Goal: Communication & Community: Answer question/provide support

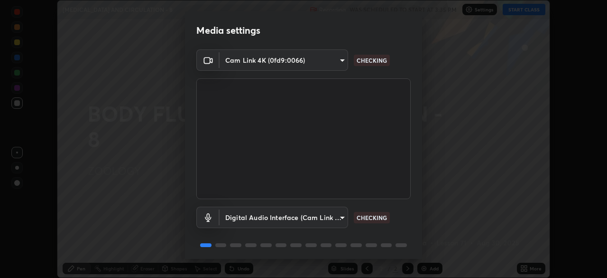
scroll to position [34, 0]
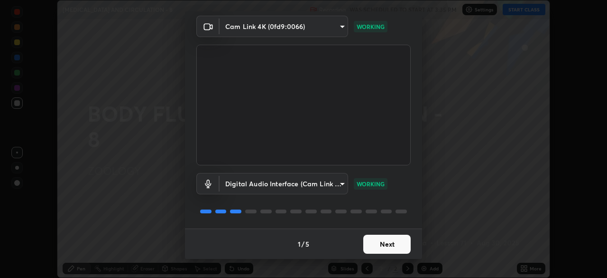
click at [390, 244] on button "Next" at bounding box center [386, 243] width 47 height 19
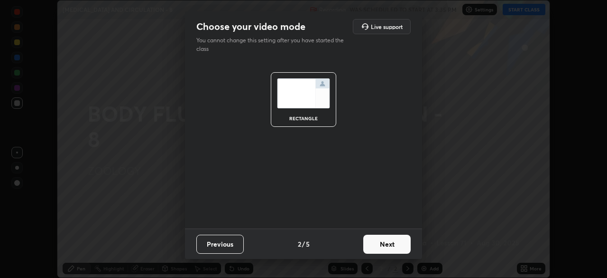
click at [389, 244] on button "Next" at bounding box center [386, 243] width 47 height 19
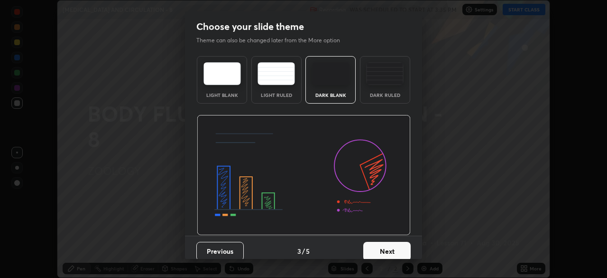
click at [382, 253] on button "Next" at bounding box center [386, 250] width 47 height 19
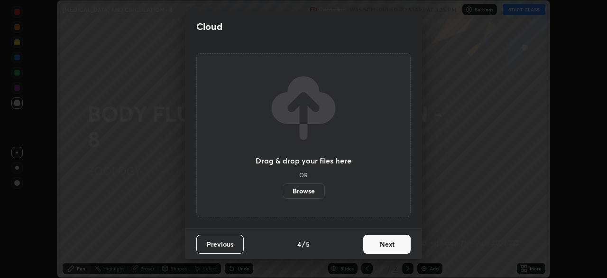
click at [389, 247] on button "Next" at bounding box center [386, 243] width 47 height 19
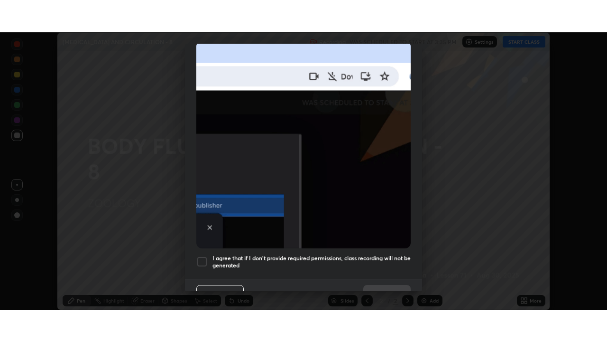
scroll to position [227, 0]
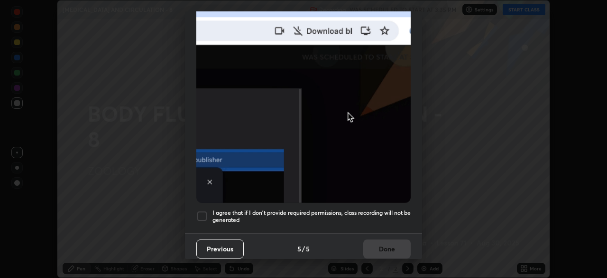
click at [202, 212] on div at bounding box center [201, 215] width 11 height 11
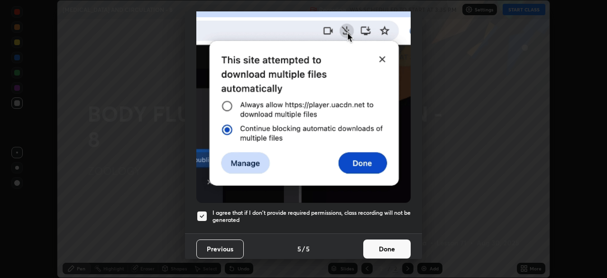
click at [383, 241] on button "Done" at bounding box center [386, 248] width 47 height 19
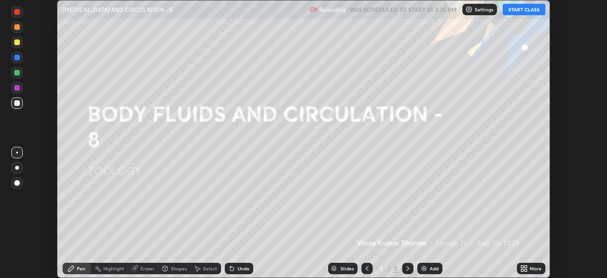
click at [530, 267] on div "More" at bounding box center [536, 268] width 12 height 5
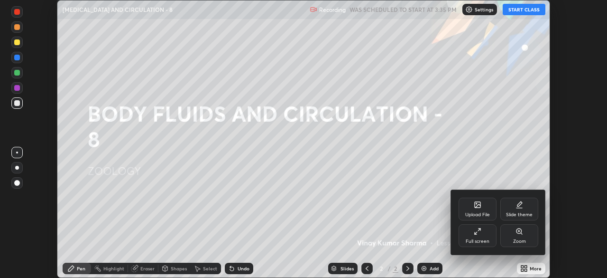
click at [484, 241] on div "Full screen" at bounding box center [478, 241] width 24 height 5
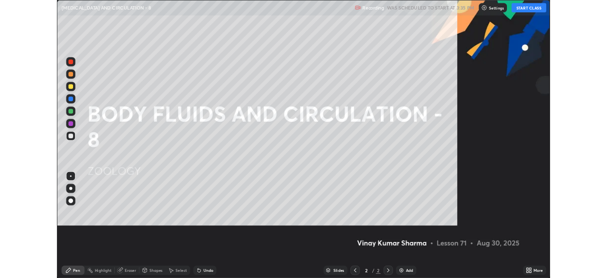
scroll to position [342, 607]
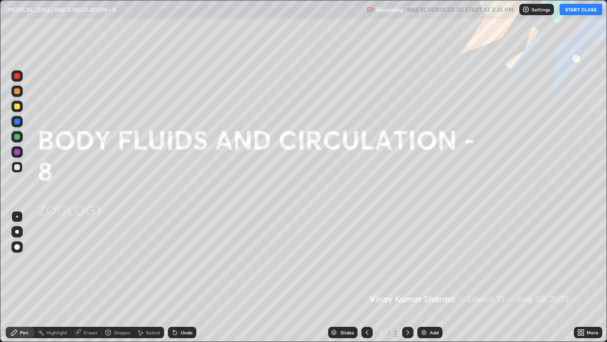
click at [571, 8] on button "START CLASS" at bounding box center [581, 9] width 43 height 11
click at [17, 111] on div at bounding box center [16, 106] width 11 height 11
click at [428, 277] on div "Add" at bounding box center [429, 331] width 25 height 11
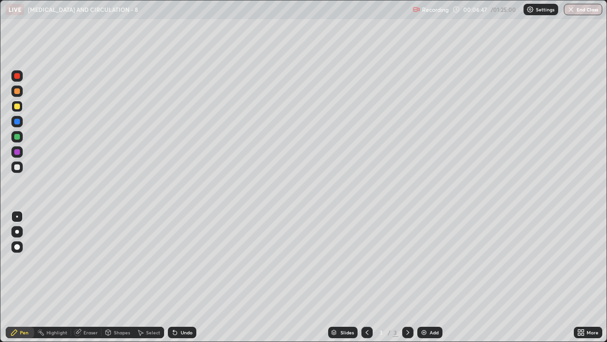
click at [17, 216] on div at bounding box center [17, 216] width 2 height 2
click at [19, 169] on div at bounding box center [16, 166] width 11 height 11
click at [18, 137] on div at bounding box center [17, 137] width 6 height 6
click at [19, 168] on div at bounding box center [17, 167] width 6 height 6
click at [82, 277] on div "Eraser" at bounding box center [86, 331] width 30 height 11
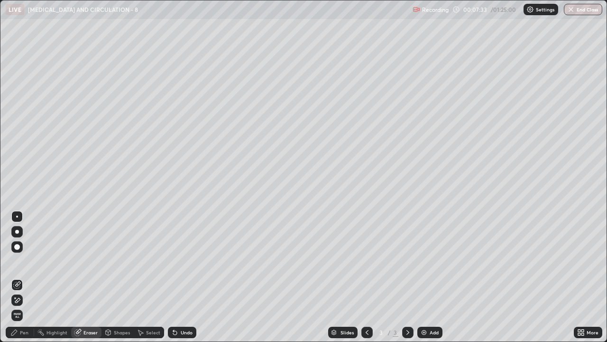
click at [19, 277] on div "Pen" at bounding box center [20, 331] width 28 height 11
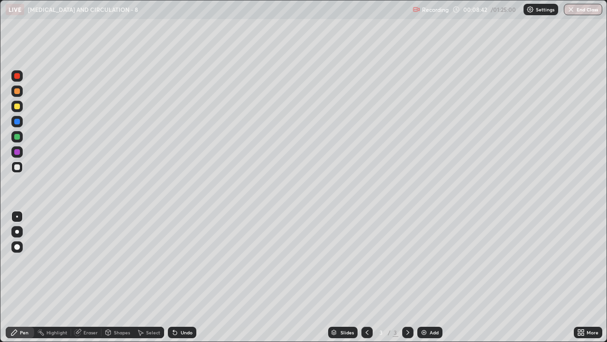
click at [19, 108] on div at bounding box center [17, 106] width 6 height 6
click at [16, 93] on div at bounding box center [17, 91] width 6 height 6
click at [19, 168] on div at bounding box center [17, 167] width 6 height 6
click at [181, 277] on div "Undo" at bounding box center [187, 332] width 12 height 5
click at [178, 277] on div "Undo" at bounding box center [182, 331] width 28 height 11
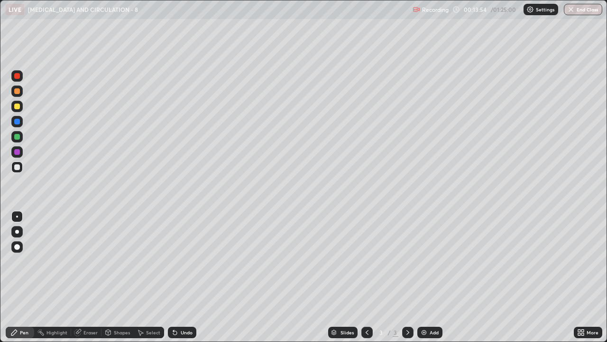
click at [178, 277] on div "Undo" at bounding box center [182, 331] width 28 height 11
click at [180, 277] on div "Undo" at bounding box center [182, 331] width 28 height 11
click at [19, 167] on div at bounding box center [17, 167] width 6 height 6
click at [17, 154] on div at bounding box center [17, 152] width 6 height 6
click at [116, 277] on div "Shapes" at bounding box center [122, 332] width 16 height 5
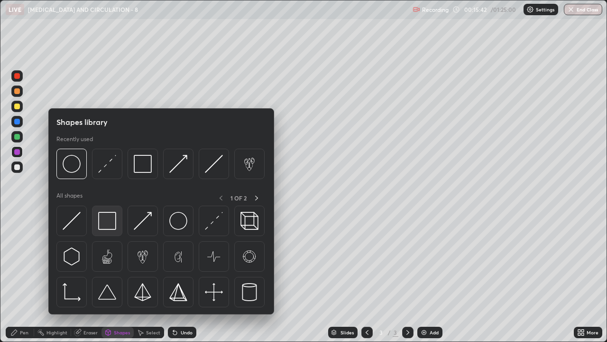
click at [107, 221] on img at bounding box center [107, 221] width 18 height 18
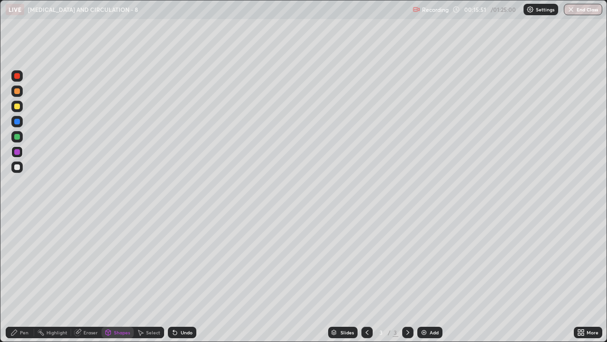
click at [23, 277] on div "Pen" at bounding box center [24, 332] width 9 height 5
click at [366, 277] on icon at bounding box center [367, 332] width 8 height 8
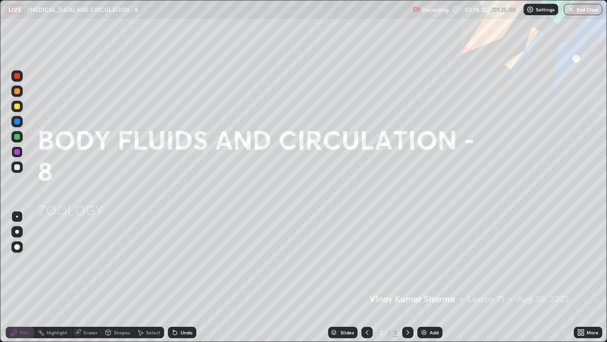
click at [407, 277] on icon at bounding box center [408, 332] width 8 height 8
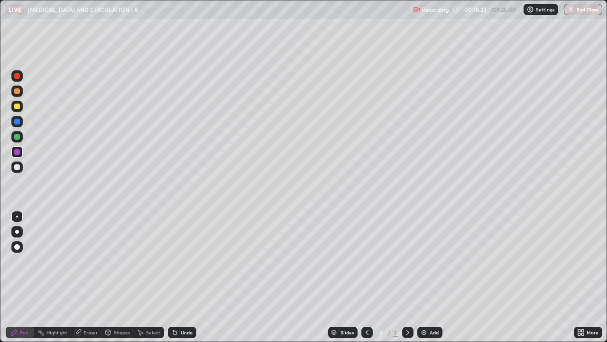
click at [425, 277] on img at bounding box center [424, 332] width 8 height 8
click at [18, 167] on div at bounding box center [17, 167] width 6 height 6
click at [87, 277] on div "Eraser" at bounding box center [90, 332] width 14 height 5
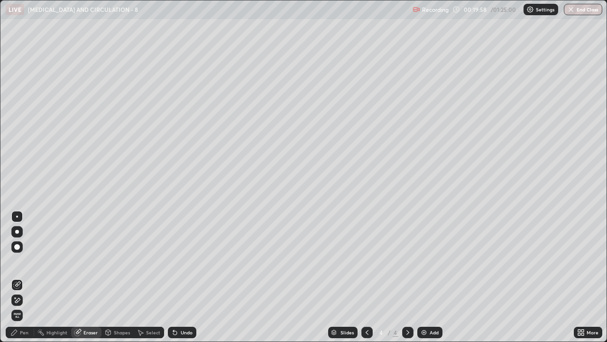
click at [20, 277] on div "Pen" at bounding box center [24, 332] width 9 height 5
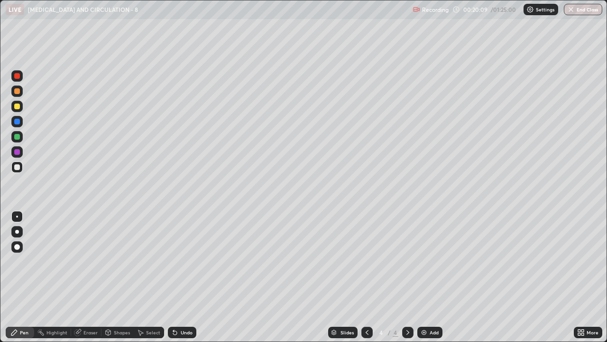
click at [17, 107] on div at bounding box center [17, 106] width 6 height 6
click at [111, 277] on div "Shapes" at bounding box center [118, 331] width 32 height 11
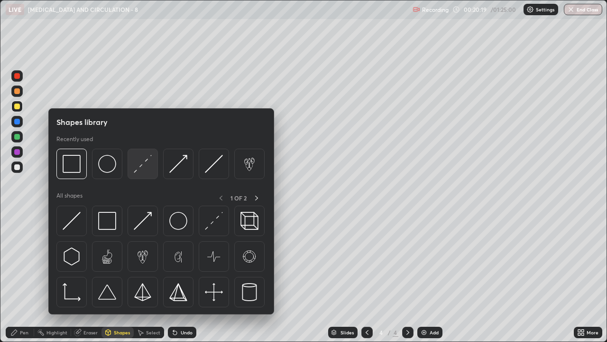
click at [148, 170] on img at bounding box center [143, 164] width 18 height 18
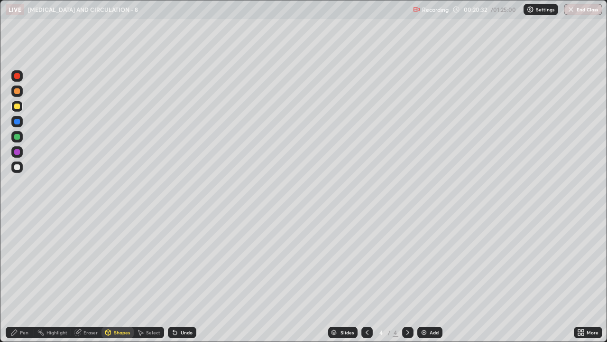
click at [28, 277] on div "Pen" at bounding box center [24, 332] width 9 height 5
click at [19, 167] on div at bounding box center [17, 167] width 6 height 6
click at [21, 170] on div at bounding box center [16, 166] width 11 height 11
click at [21, 139] on div at bounding box center [16, 136] width 11 height 11
click at [17, 168] on div at bounding box center [17, 167] width 6 height 6
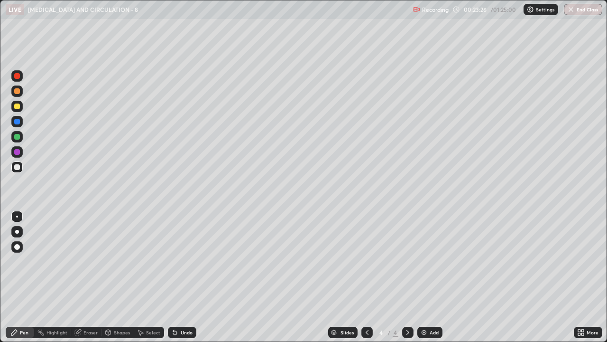
click at [111, 277] on div "Shapes" at bounding box center [118, 331] width 32 height 11
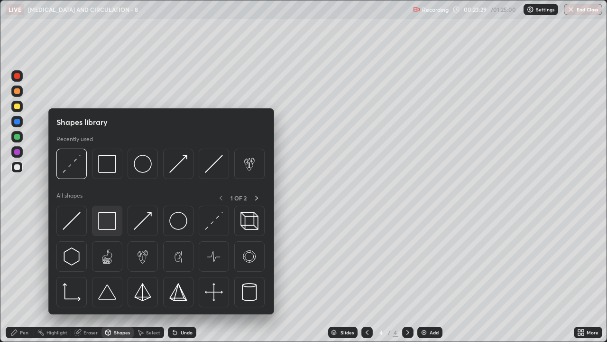
click at [108, 225] on img at bounding box center [107, 221] width 18 height 18
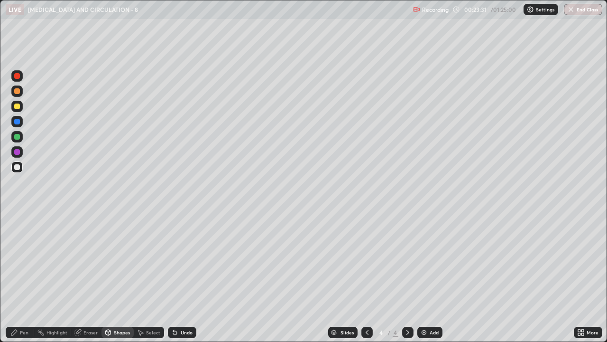
click at [18, 152] on div at bounding box center [17, 152] width 6 height 6
click at [108, 277] on icon at bounding box center [108, 333] width 0 height 3
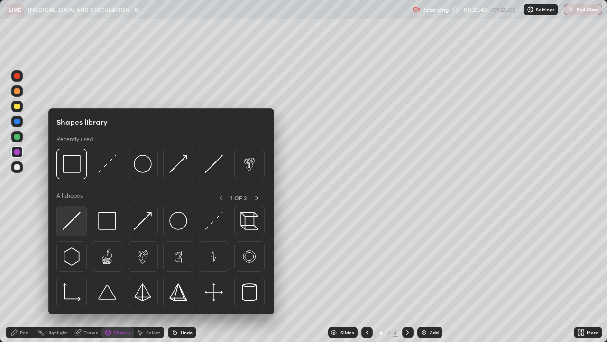
click at [74, 223] on img at bounding box center [72, 221] width 18 height 18
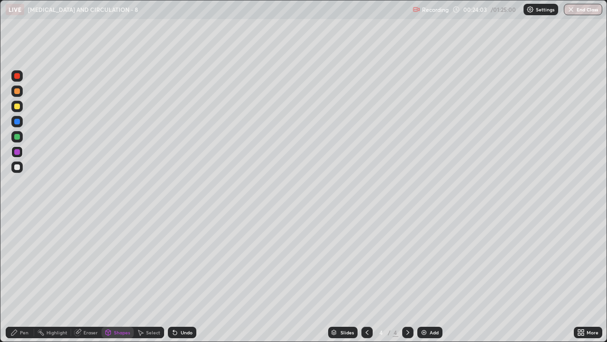
click at [18, 168] on div at bounding box center [17, 167] width 6 height 6
click at [177, 277] on div "Undo" at bounding box center [182, 331] width 28 height 11
click at [16, 277] on icon at bounding box center [14, 332] width 8 height 8
click at [115, 277] on div "Shapes" at bounding box center [122, 332] width 16 height 5
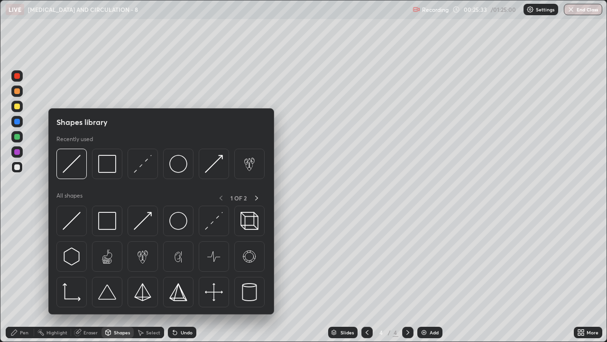
click at [18, 152] on div at bounding box center [17, 152] width 6 height 6
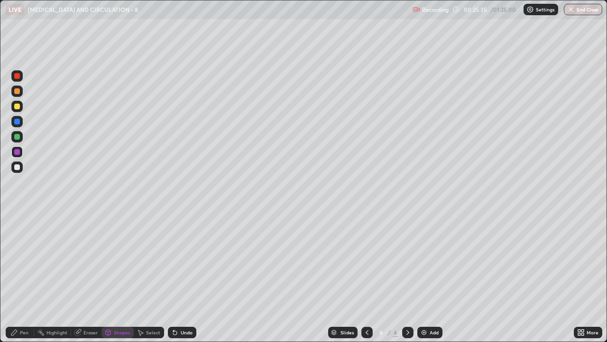
click at [111, 277] on div "Shapes" at bounding box center [118, 331] width 32 height 11
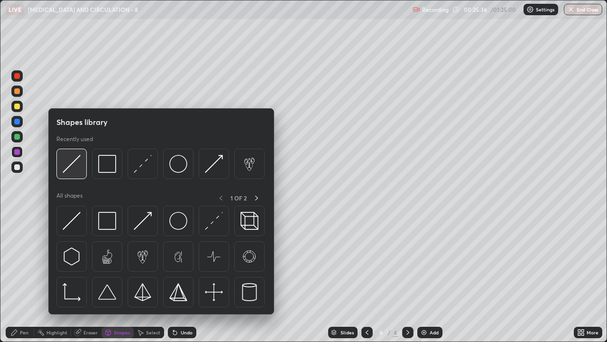
click at [70, 171] on img at bounding box center [72, 164] width 18 height 18
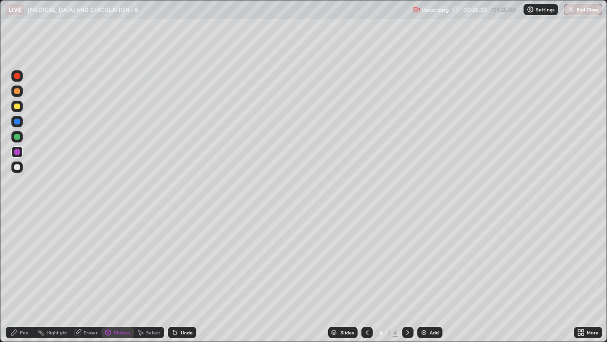
click at [16, 167] on div at bounding box center [17, 167] width 6 height 6
click at [177, 277] on icon at bounding box center [175, 332] width 8 height 8
click at [182, 277] on div "Undo" at bounding box center [187, 332] width 12 height 5
click at [17, 277] on div "Pen" at bounding box center [20, 331] width 28 height 11
click at [17, 107] on div at bounding box center [17, 106] width 6 height 6
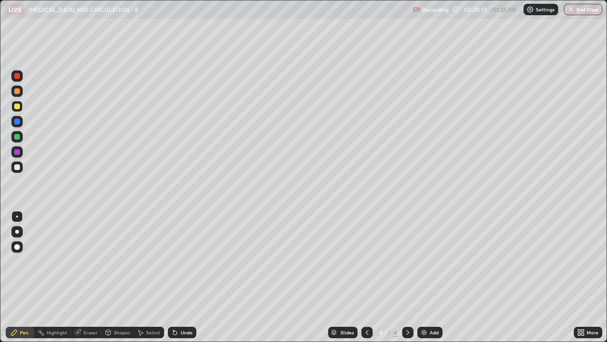
click at [18, 90] on div at bounding box center [17, 91] width 6 height 6
click at [426, 277] on img at bounding box center [424, 332] width 8 height 8
click at [19, 122] on div at bounding box center [17, 122] width 6 height 6
click at [115, 277] on div "Shapes" at bounding box center [122, 332] width 16 height 5
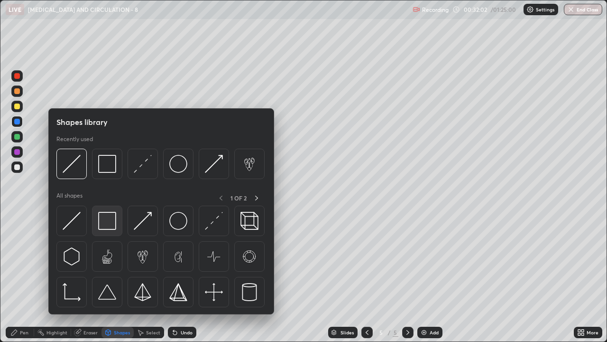
click at [111, 227] on img at bounding box center [107, 221] width 18 height 18
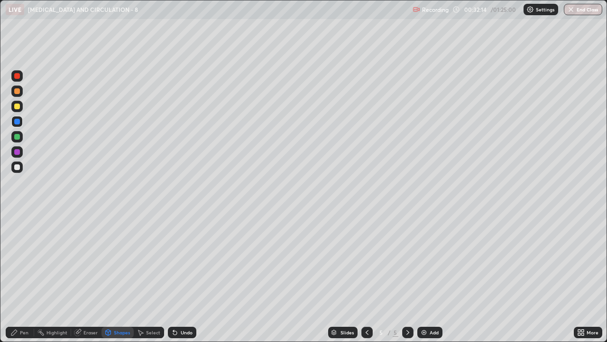
click at [19, 120] on div at bounding box center [17, 122] width 6 height 6
click at [119, 277] on div "Shapes" at bounding box center [122, 332] width 16 height 5
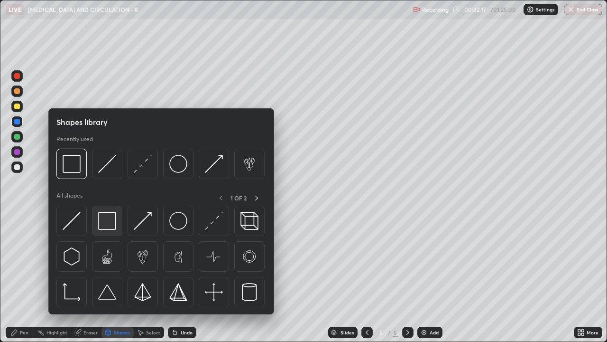
click at [110, 225] on img at bounding box center [107, 221] width 18 height 18
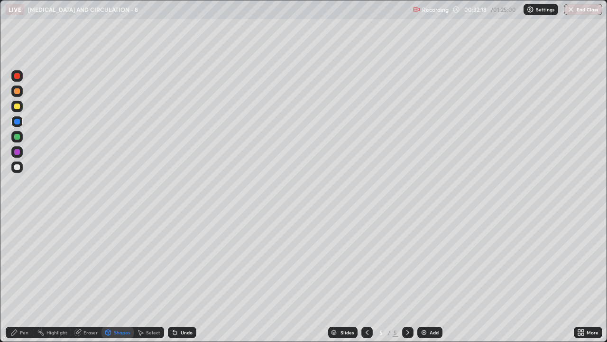
click at [112, 277] on div "Shapes" at bounding box center [118, 331] width 32 height 11
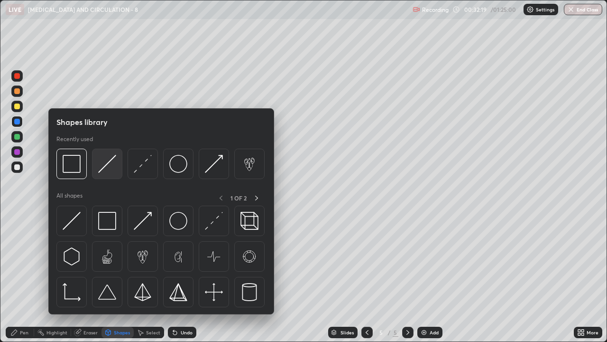
click at [114, 172] on img at bounding box center [107, 164] width 18 height 18
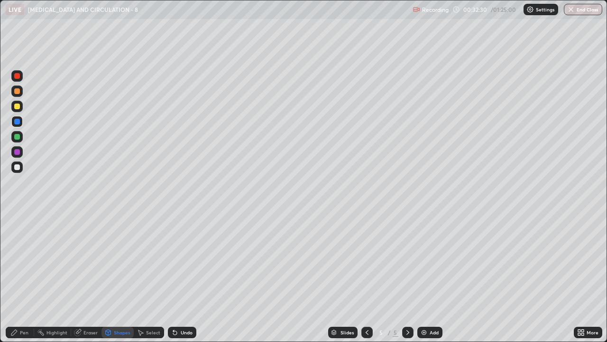
click at [24, 277] on div "Pen" at bounding box center [24, 332] width 9 height 5
click at [18, 107] on div at bounding box center [17, 106] width 6 height 6
click at [21, 153] on div at bounding box center [16, 151] width 11 height 11
click at [18, 106] on div at bounding box center [17, 106] width 6 height 6
click at [185, 277] on div "Undo" at bounding box center [187, 332] width 12 height 5
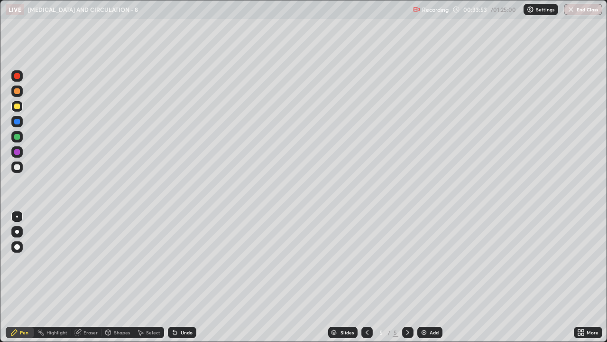
click at [186, 277] on div "Undo" at bounding box center [187, 332] width 12 height 5
click at [18, 152] on div at bounding box center [17, 152] width 6 height 6
click at [16, 107] on div at bounding box center [17, 106] width 6 height 6
click at [19, 107] on div at bounding box center [17, 106] width 6 height 6
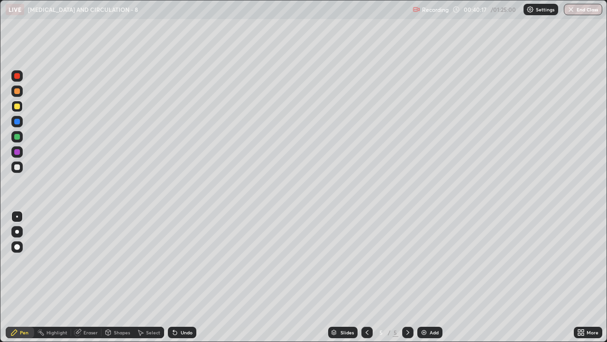
click at [366, 277] on icon at bounding box center [367, 332] width 8 height 8
click at [407, 277] on icon at bounding box center [408, 332] width 8 height 8
click at [18, 137] on div at bounding box center [17, 137] width 6 height 6
click at [14, 168] on div at bounding box center [17, 167] width 6 height 6
click at [182, 277] on div "Undo" at bounding box center [187, 332] width 12 height 5
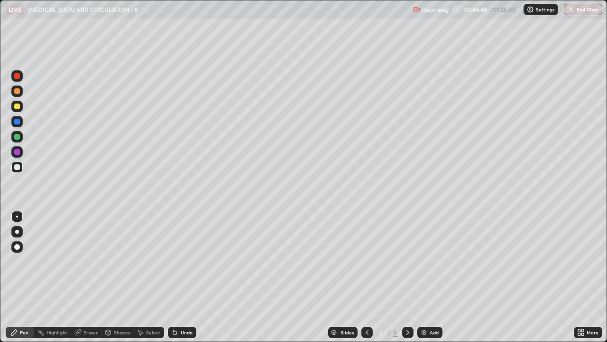
click at [17, 107] on div at bounding box center [17, 106] width 6 height 6
click at [366, 277] on div at bounding box center [366, 331] width 11 height 11
click at [407, 277] on icon at bounding box center [408, 332] width 8 height 8
click at [18, 121] on div at bounding box center [17, 122] width 6 height 6
click at [18, 154] on div at bounding box center [17, 152] width 6 height 6
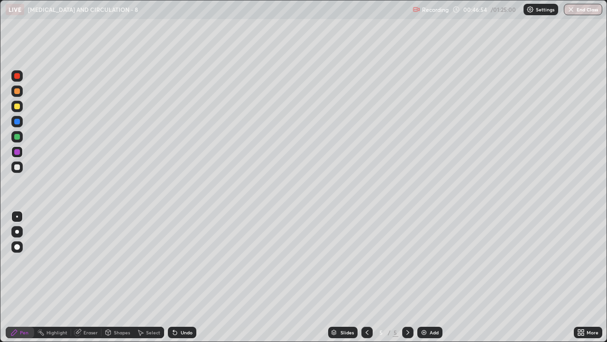
click at [123, 277] on div "Shapes" at bounding box center [122, 332] width 16 height 5
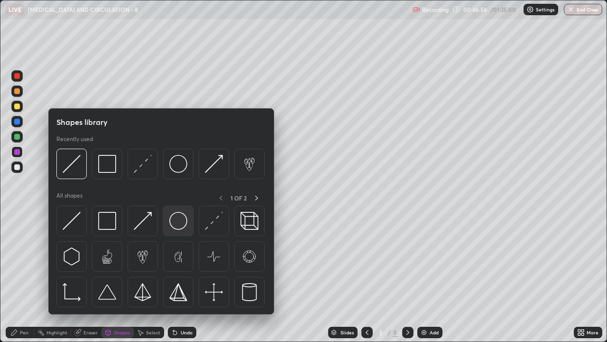
click at [181, 223] on img at bounding box center [178, 221] width 18 height 18
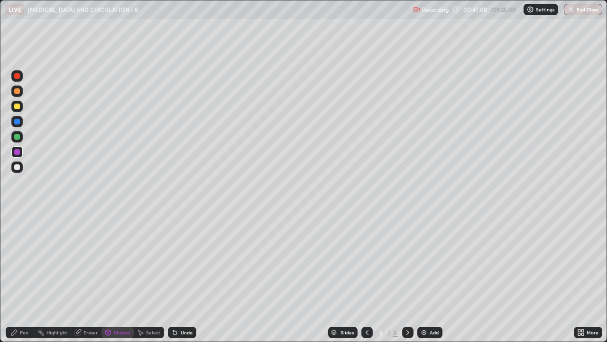
click at [18, 168] on div at bounding box center [17, 167] width 6 height 6
click at [24, 277] on div "Pen" at bounding box center [24, 332] width 9 height 5
click at [18, 137] on div at bounding box center [17, 137] width 6 height 6
click at [17, 169] on div at bounding box center [17, 167] width 6 height 6
click at [16, 137] on div at bounding box center [17, 137] width 6 height 6
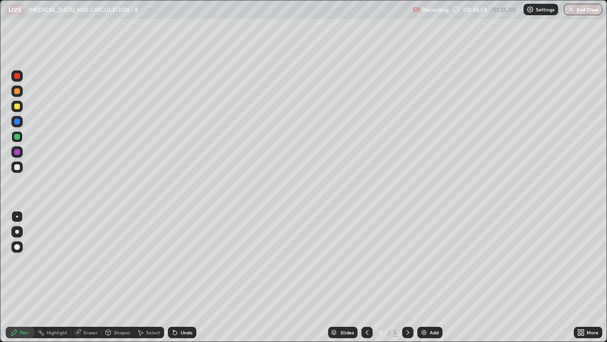
click at [19, 167] on div at bounding box center [17, 167] width 6 height 6
click at [366, 277] on icon at bounding box center [367, 332] width 8 height 8
click at [407, 277] on icon at bounding box center [408, 332] width 8 height 8
click at [367, 277] on icon at bounding box center [367, 332] width 8 height 8
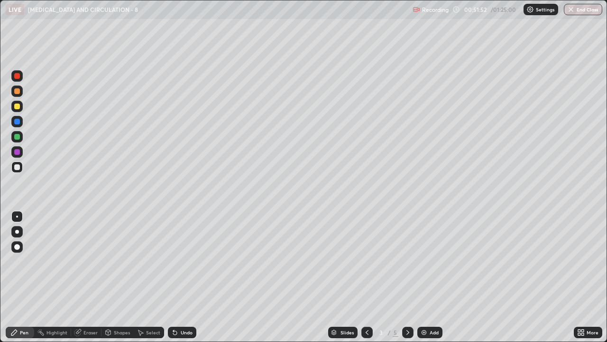
click at [407, 277] on icon at bounding box center [408, 332] width 8 height 8
click at [406, 277] on icon at bounding box center [408, 332] width 8 height 8
click at [428, 277] on div "Add" at bounding box center [429, 331] width 25 height 11
click at [19, 169] on div at bounding box center [16, 166] width 11 height 11
click at [20, 93] on div at bounding box center [16, 90] width 11 height 11
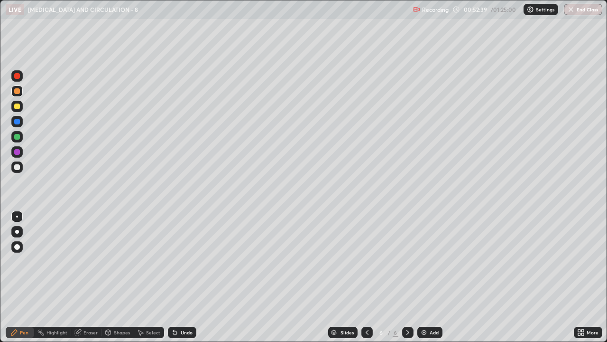
click at [116, 277] on div "Shapes" at bounding box center [118, 331] width 32 height 11
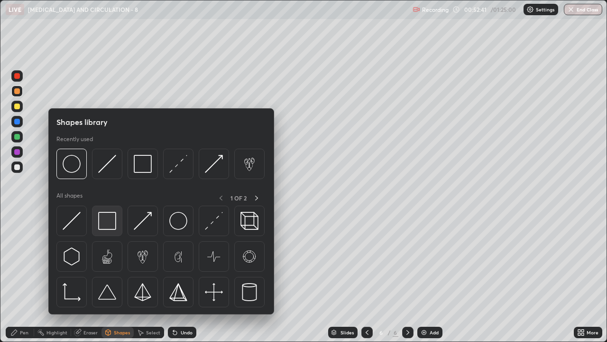
click at [114, 226] on img at bounding box center [107, 221] width 18 height 18
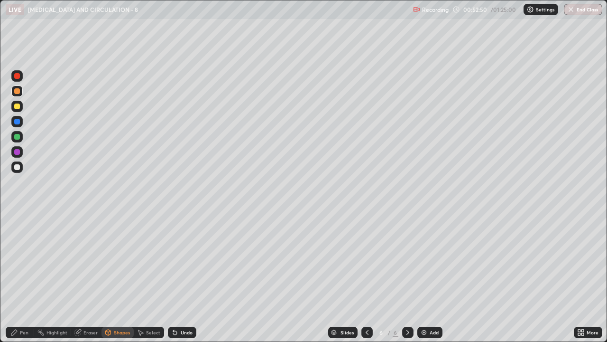
click at [114, 277] on div "Shapes" at bounding box center [122, 332] width 16 height 5
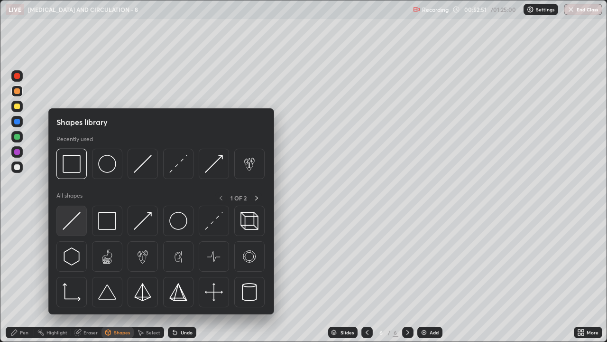
click at [79, 222] on img at bounding box center [72, 221] width 18 height 18
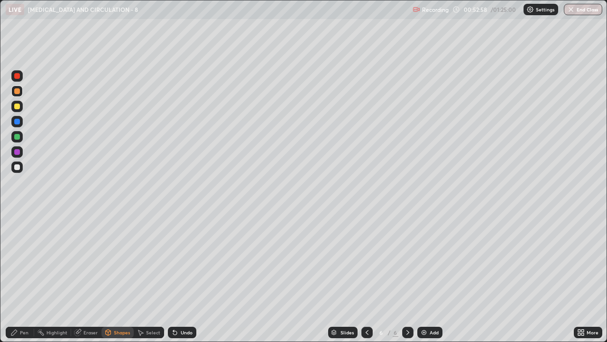
click at [19, 167] on div at bounding box center [17, 167] width 6 height 6
click at [20, 277] on div "Pen" at bounding box center [24, 332] width 9 height 5
click at [18, 152] on div at bounding box center [17, 152] width 6 height 6
click at [19, 104] on div at bounding box center [17, 106] width 6 height 6
click at [112, 277] on div "Shapes" at bounding box center [118, 331] width 32 height 11
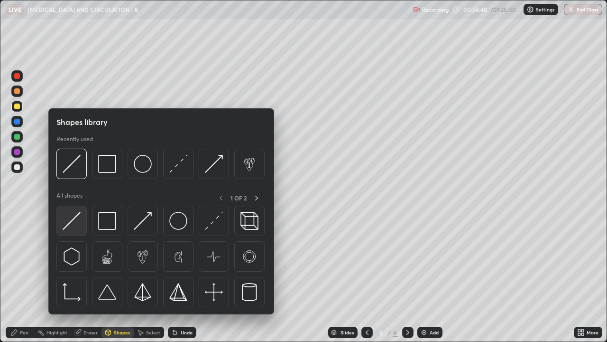
click at [71, 226] on img at bounding box center [72, 221] width 18 height 18
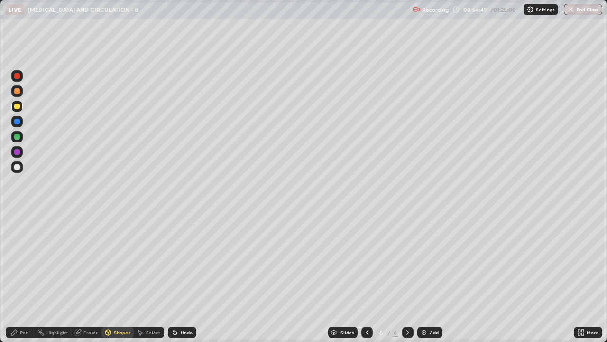
click at [17, 92] on div at bounding box center [17, 91] width 6 height 6
click at [18, 169] on div at bounding box center [17, 167] width 6 height 6
click at [20, 277] on div "Pen" at bounding box center [20, 331] width 28 height 11
click at [18, 139] on div at bounding box center [17, 137] width 6 height 6
click at [176, 277] on icon at bounding box center [175, 333] width 4 height 4
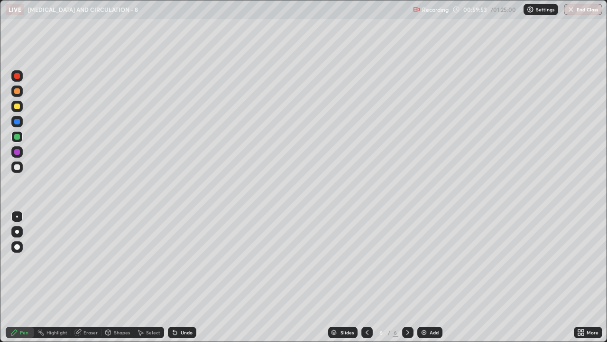
click at [20, 277] on div "Pen" at bounding box center [24, 332] width 9 height 5
click at [19, 166] on div at bounding box center [17, 167] width 6 height 6
click at [429, 277] on div "Add" at bounding box center [429, 331] width 25 height 11
click at [18, 92] on div at bounding box center [17, 91] width 6 height 6
click at [118, 277] on div "Shapes" at bounding box center [118, 331] width 32 height 11
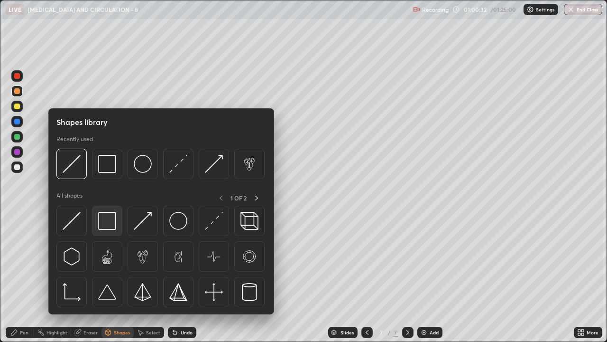
click at [113, 220] on img at bounding box center [107, 221] width 18 height 18
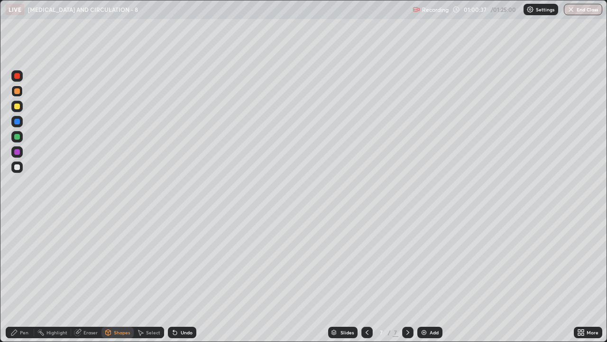
click at [111, 277] on icon at bounding box center [108, 332] width 8 height 8
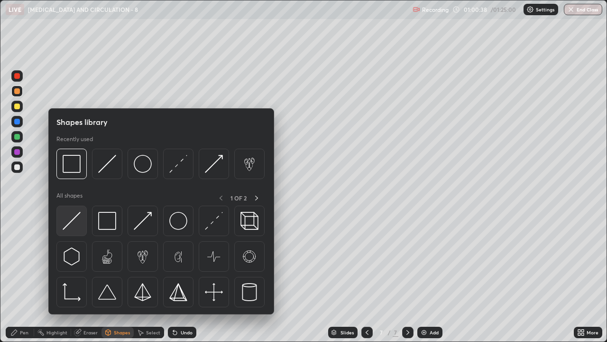
click at [75, 225] on img at bounding box center [72, 221] width 18 height 18
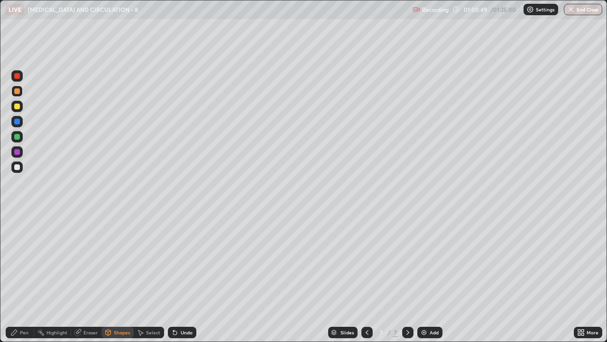
click at [25, 277] on div "Pen" at bounding box center [24, 332] width 9 height 5
click at [16, 167] on div at bounding box center [17, 167] width 6 height 6
click at [18, 106] on div at bounding box center [17, 106] width 6 height 6
click at [19, 137] on div at bounding box center [17, 137] width 6 height 6
click at [116, 277] on div "Shapes" at bounding box center [118, 331] width 32 height 11
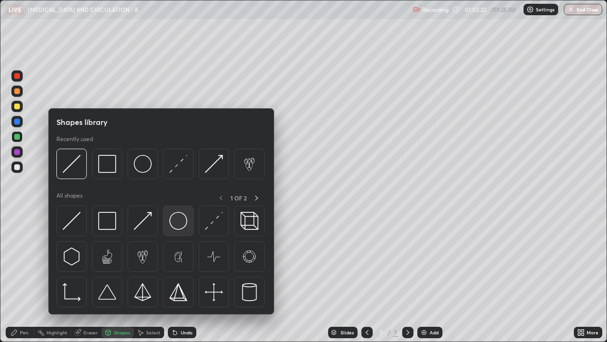
click at [174, 221] on img at bounding box center [178, 221] width 18 height 18
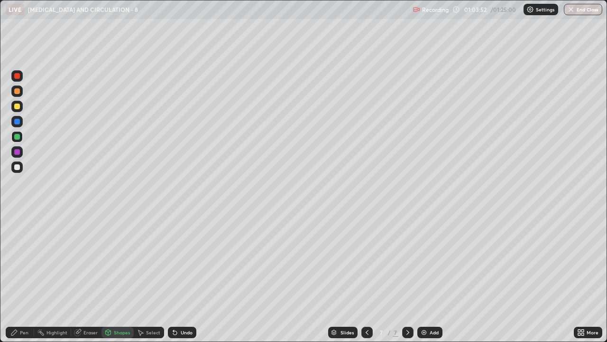
click at [16, 168] on div at bounding box center [17, 167] width 6 height 6
click at [178, 277] on div "Undo" at bounding box center [182, 331] width 28 height 11
click at [174, 277] on icon at bounding box center [175, 333] width 4 height 4
click at [18, 277] on icon at bounding box center [14, 332] width 8 height 8
click at [153, 277] on div "Select" at bounding box center [153, 332] width 14 height 5
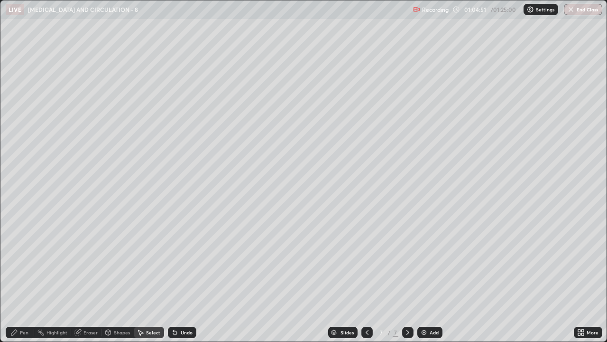
click at [181, 277] on div "Undo" at bounding box center [187, 332] width 12 height 5
click at [183, 277] on div "Undo" at bounding box center [187, 332] width 12 height 5
click at [23, 277] on div "Pen" at bounding box center [24, 332] width 9 height 5
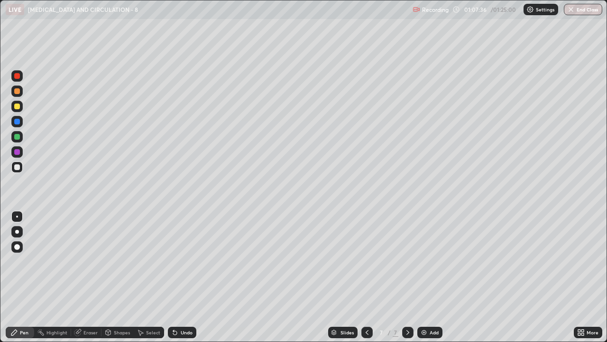
click at [18, 106] on div at bounding box center [17, 106] width 6 height 6
click at [367, 277] on icon at bounding box center [367, 332] width 8 height 8
click at [19, 138] on div at bounding box center [17, 137] width 6 height 6
click at [408, 277] on icon at bounding box center [408, 332] width 8 height 8
click at [17, 168] on div at bounding box center [17, 167] width 6 height 6
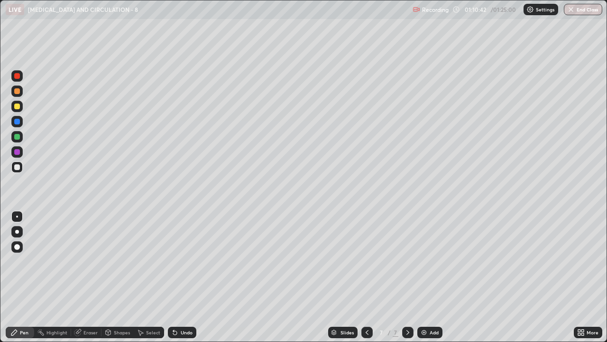
click at [426, 277] on img at bounding box center [424, 332] width 8 height 8
click at [17, 137] on div at bounding box center [17, 137] width 6 height 6
click at [17, 167] on div at bounding box center [17, 167] width 6 height 6
click at [19, 78] on div at bounding box center [16, 75] width 11 height 11
click at [19, 168] on div at bounding box center [17, 167] width 6 height 6
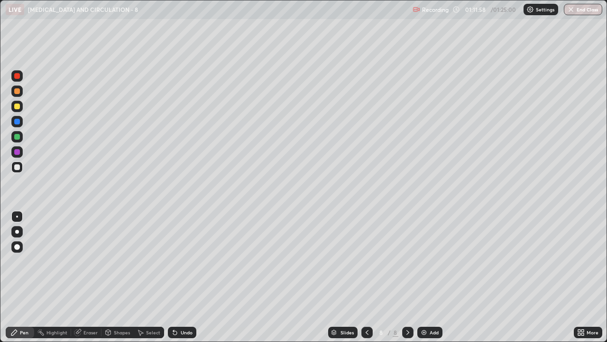
click at [20, 140] on div at bounding box center [16, 136] width 11 height 11
click at [19, 167] on div at bounding box center [17, 167] width 6 height 6
click at [21, 107] on div at bounding box center [16, 106] width 11 height 11
click at [366, 277] on icon at bounding box center [367, 332] width 8 height 8
click at [407, 277] on icon at bounding box center [408, 332] width 8 height 8
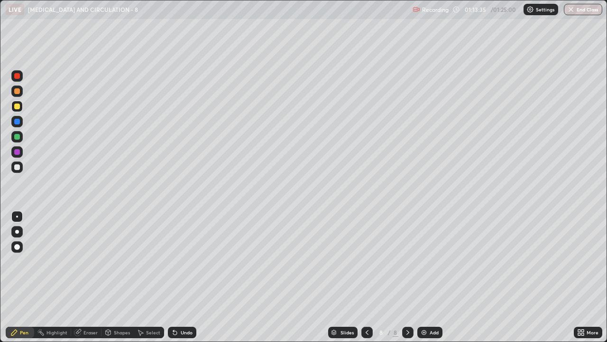
click at [19, 168] on div at bounding box center [17, 167] width 6 height 6
click at [366, 277] on icon at bounding box center [367, 332] width 8 height 8
click at [407, 277] on icon at bounding box center [408, 332] width 8 height 8
click at [19, 93] on div at bounding box center [17, 91] width 6 height 6
click at [119, 277] on div "Shapes" at bounding box center [122, 332] width 16 height 5
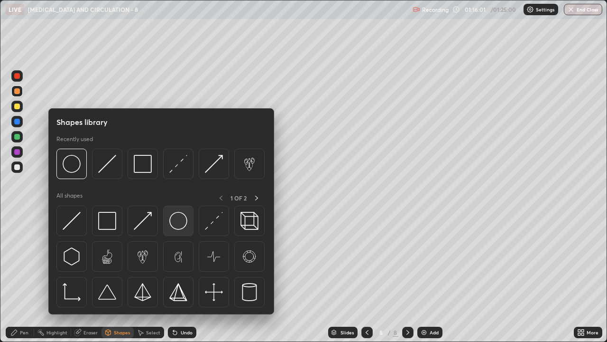
click at [181, 224] on img at bounding box center [178, 221] width 18 height 18
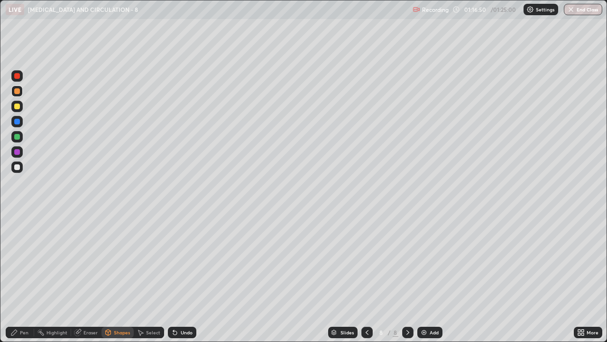
click at [366, 277] on icon at bounding box center [367, 332] width 8 height 8
click at [407, 277] on icon at bounding box center [408, 332] width 8 height 8
click at [19, 277] on div "Pen" at bounding box center [20, 331] width 28 height 11
click at [17, 108] on div at bounding box center [17, 106] width 6 height 6
click at [16, 92] on div at bounding box center [17, 91] width 6 height 6
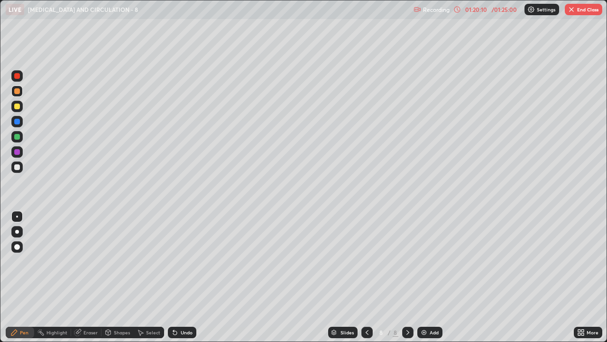
click at [18, 165] on div at bounding box center [17, 167] width 6 height 6
click at [16, 138] on div at bounding box center [17, 137] width 6 height 6
click at [497, 9] on div "/ 01:25:00" at bounding box center [504, 10] width 29 height 6
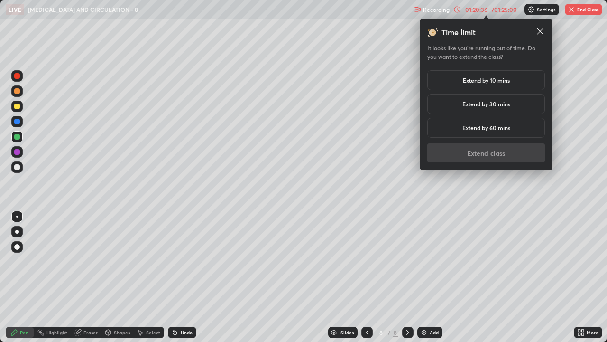
click at [498, 83] on h5 "Extend by 10 mins" at bounding box center [486, 80] width 47 height 9
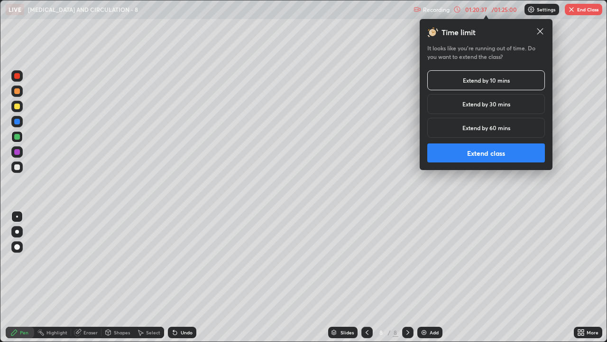
click at [515, 155] on button "Extend class" at bounding box center [486, 152] width 118 height 19
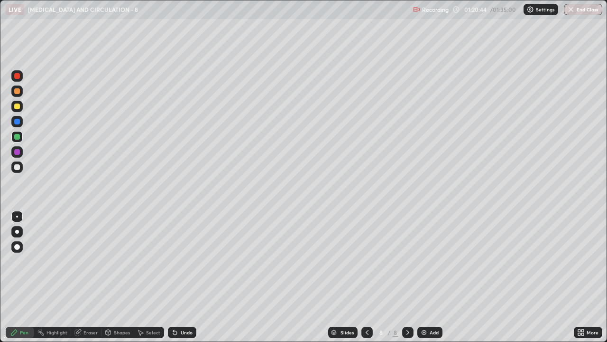
click at [15, 167] on div at bounding box center [17, 167] width 6 height 6
click at [18, 168] on div at bounding box center [17, 167] width 6 height 6
click at [19, 139] on div at bounding box center [16, 136] width 11 height 11
click at [426, 277] on img at bounding box center [424, 332] width 8 height 8
click at [17, 137] on div at bounding box center [17, 137] width 6 height 6
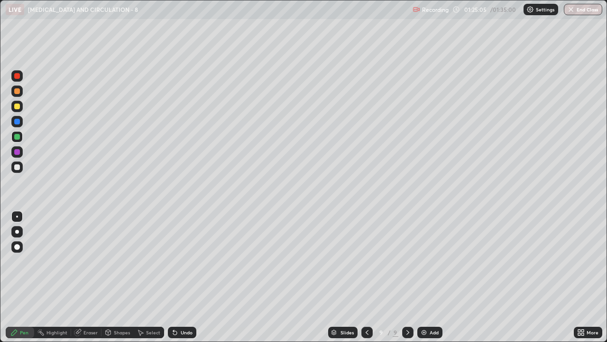
click at [19, 167] on div at bounding box center [17, 167] width 6 height 6
click at [185, 277] on div "Undo" at bounding box center [187, 332] width 12 height 5
click at [24, 277] on div "Pen" at bounding box center [24, 332] width 9 height 5
click at [19, 77] on div at bounding box center [17, 76] width 6 height 6
click at [16, 170] on div at bounding box center [16, 166] width 11 height 11
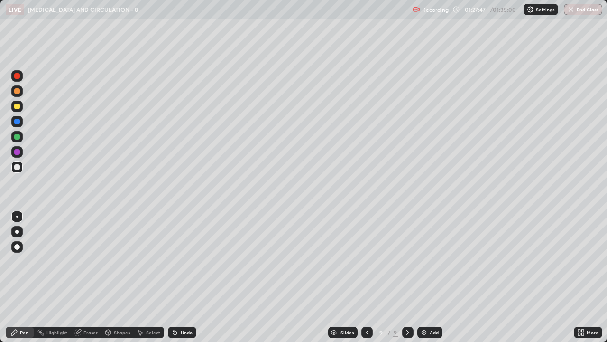
click at [18, 136] on div at bounding box center [17, 137] width 6 height 6
click at [18, 167] on div at bounding box center [17, 167] width 6 height 6
click at [19, 139] on div at bounding box center [17, 137] width 6 height 6
click at [18, 167] on div at bounding box center [17, 167] width 6 height 6
click at [17, 78] on div at bounding box center [17, 76] width 6 height 6
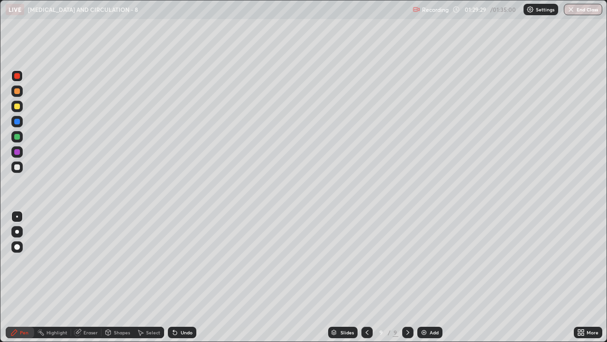
click at [19, 154] on div at bounding box center [16, 151] width 11 height 11
click at [17, 167] on div at bounding box center [17, 167] width 6 height 6
click at [19, 137] on div at bounding box center [17, 137] width 6 height 6
click at [18, 107] on div at bounding box center [17, 106] width 6 height 6
click at [580, 9] on button "End Class" at bounding box center [583, 9] width 37 height 11
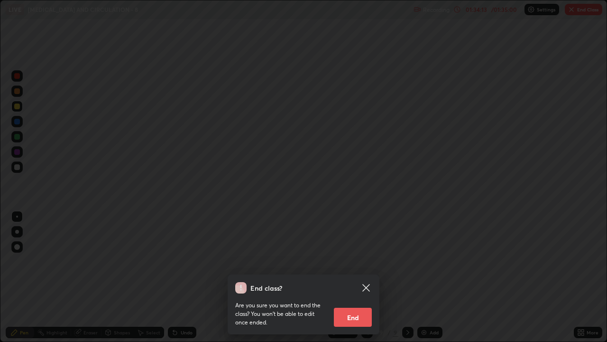
click at [360, 277] on button "End" at bounding box center [353, 316] width 38 height 19
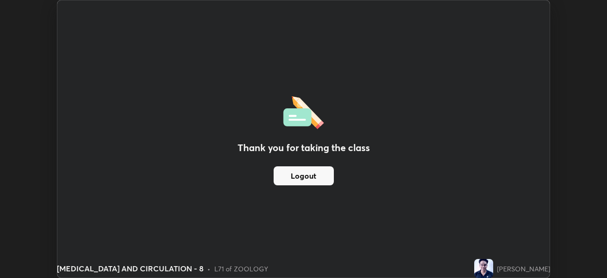
scroll to position [47161, 46831]
